Goal: Information Seeking & Learning: Learn about a topic

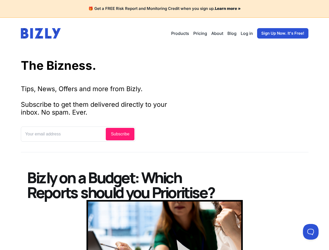
click at [78, 134] on input "text" at bounding box center [64, 133] width 84 height 13
click at [310, 232] on button at bounding box center [311, 232] width 16 height 16
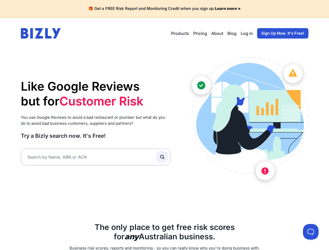
click at [95, 157] on input "text" at bounding box center [96, 157] width 150 height 17
click at [310, 232] on button at bounding box center [311, 232] width 16 height 16
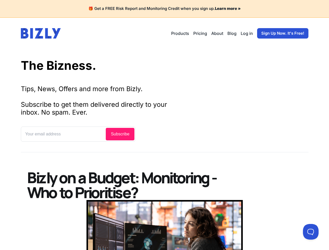
click at [78, 134] on input "text" at bounding box center [64, 133] width 84 height 13
click at [310, 232] on button at bounding box center [311, 232] width 16 height 16
click at [78, 134] on input "text" at bounding box center [64, 133] width 84 height 13
click at [310, 232] on button at bounding box center [311, 232] width 16 height 16
